Goal: Check status: Check status

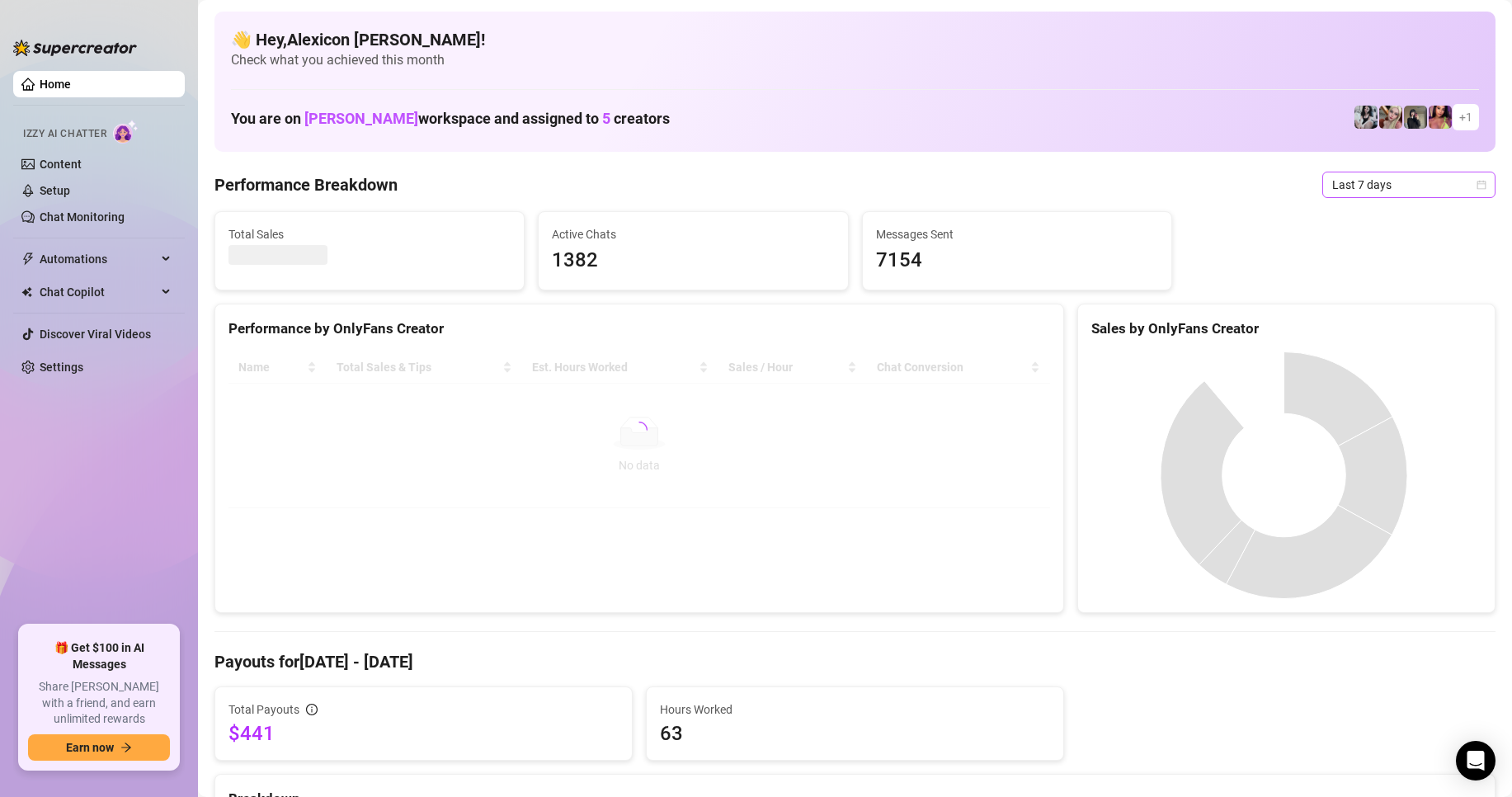
click at [1372, 193] on span "Last 7 days" at bounding box center [1409, 184] width 153 height 24
click at [1359, 320] on div "Custom date" at bounding box center [1395, 322] width 147 height 18
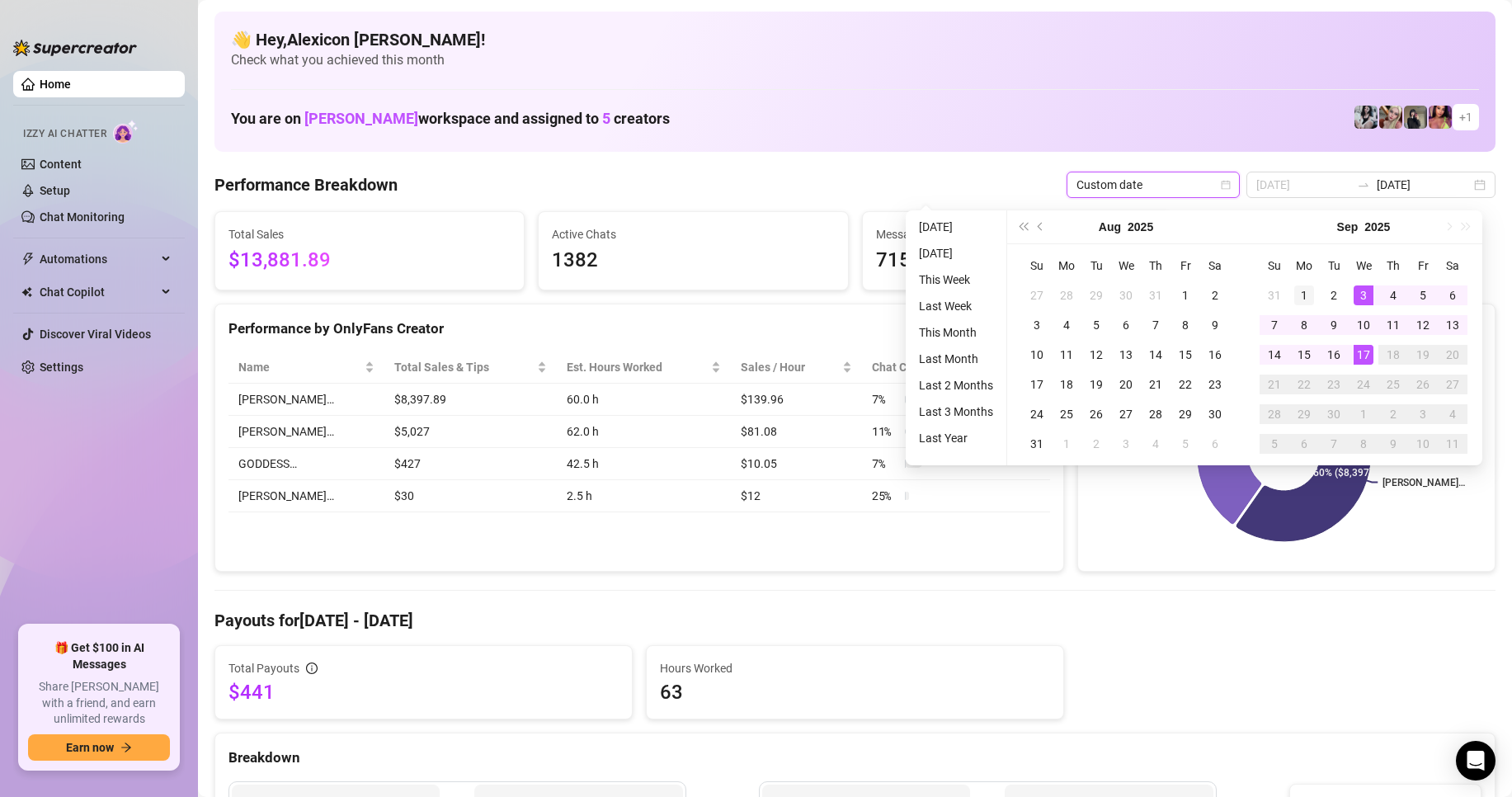
type input "[DATE]"
click at [1305, 290] on div "1" at bounding box center [1303, 295] width 20 height 20
type input "[DATE]"
click at [1366, 353] on div "17" at bounding box center [1363, 354] width 20 height 20
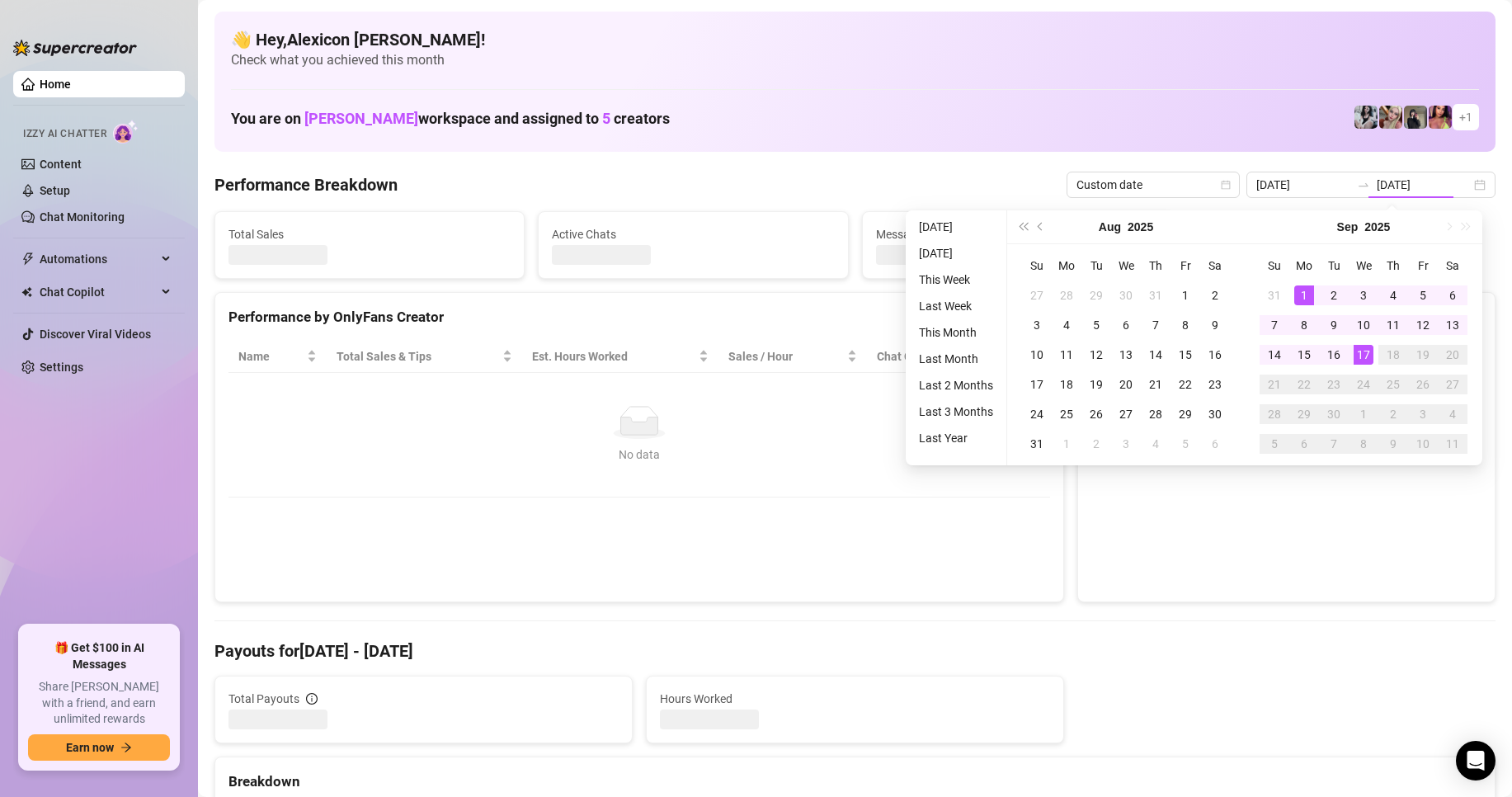
type input "[DATE]"
